Goal: Task Accomplishment & Management: Use online tool/utility

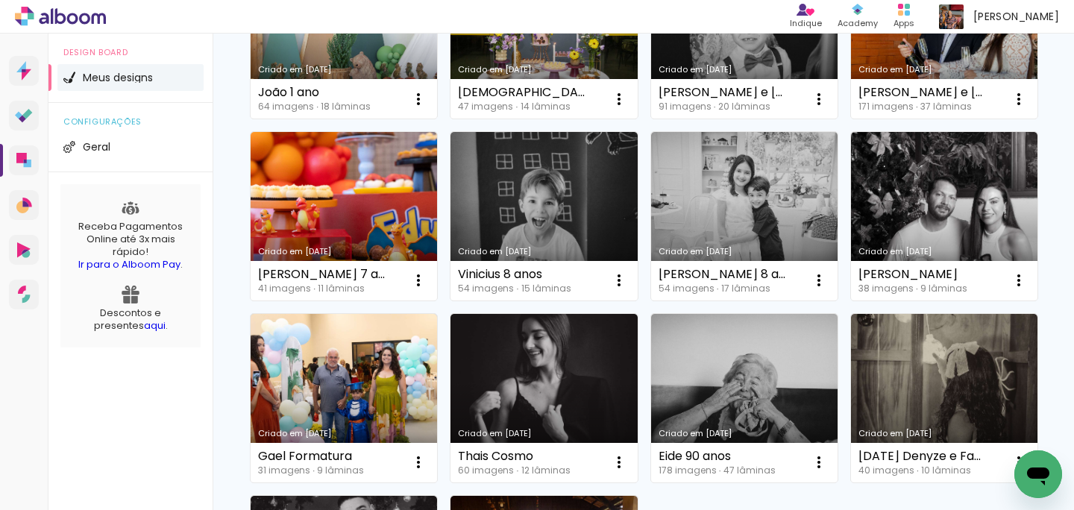
scroll to position [801, 0]
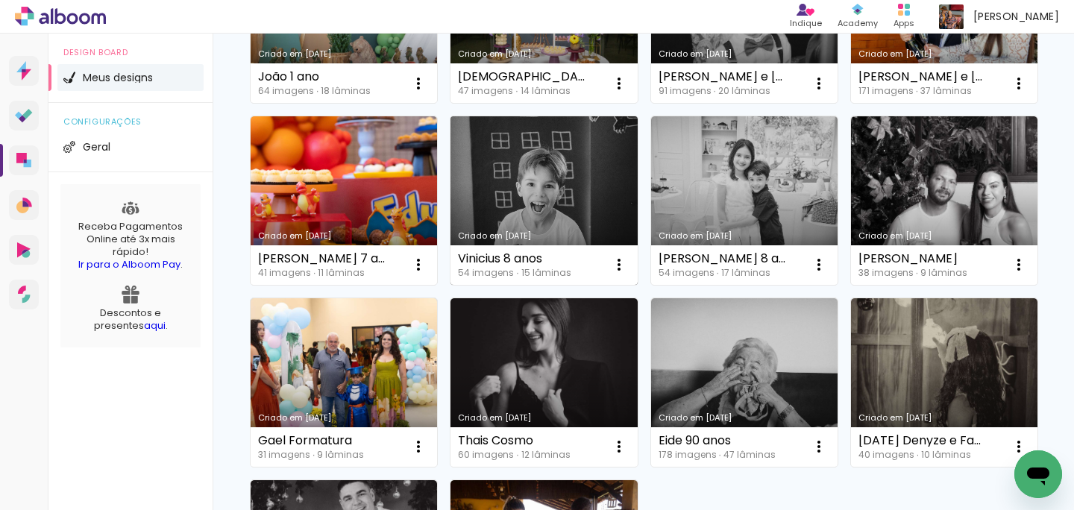
click at [561, 187] on link "Criado em [DATE]" at bounding box center [544, 200] width 187 height 169
